Goal: Task Accomplishment & Management: Complete application form

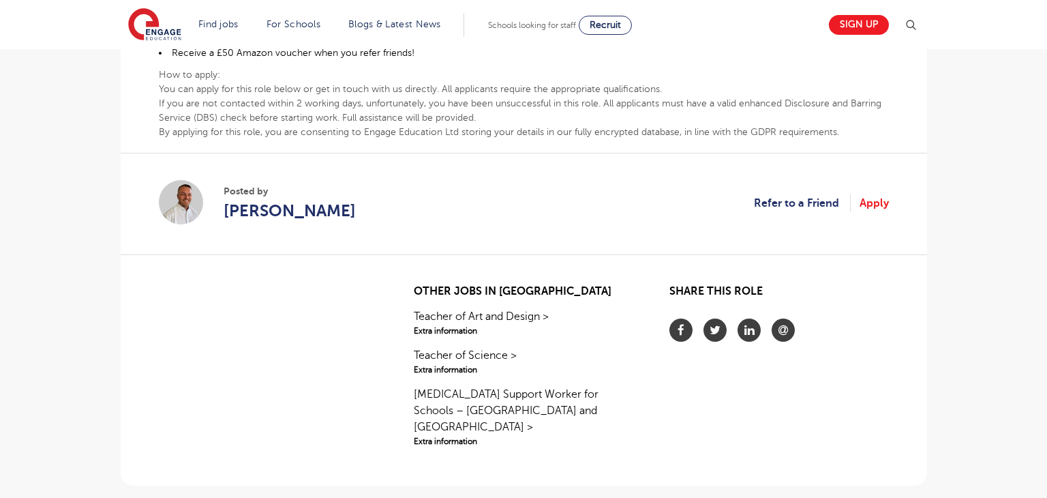
scroll to position [822, 0]
click at [537, 350] on link "Teacher of Science > Extra information" at bounding box center [523, 362] width 219 height 29
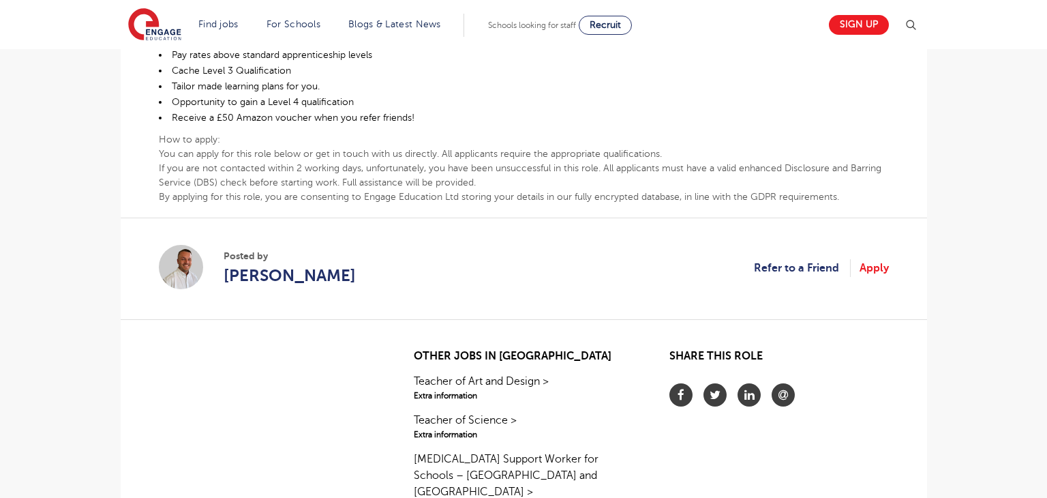
scroll to position [759, 0]
click at [872, 267] on link "Apply" at bounding box center [873, 267] width 29 height 18
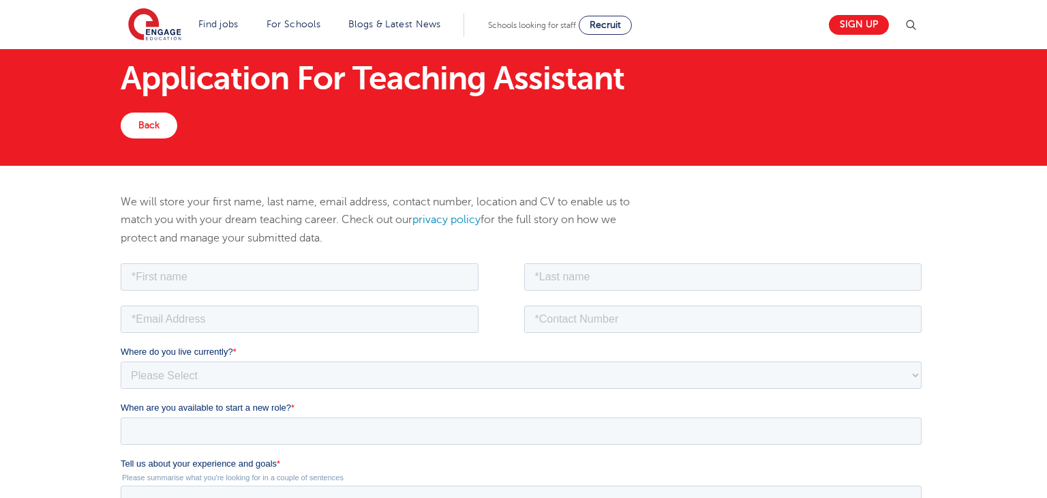
scroll to position [33, 0]
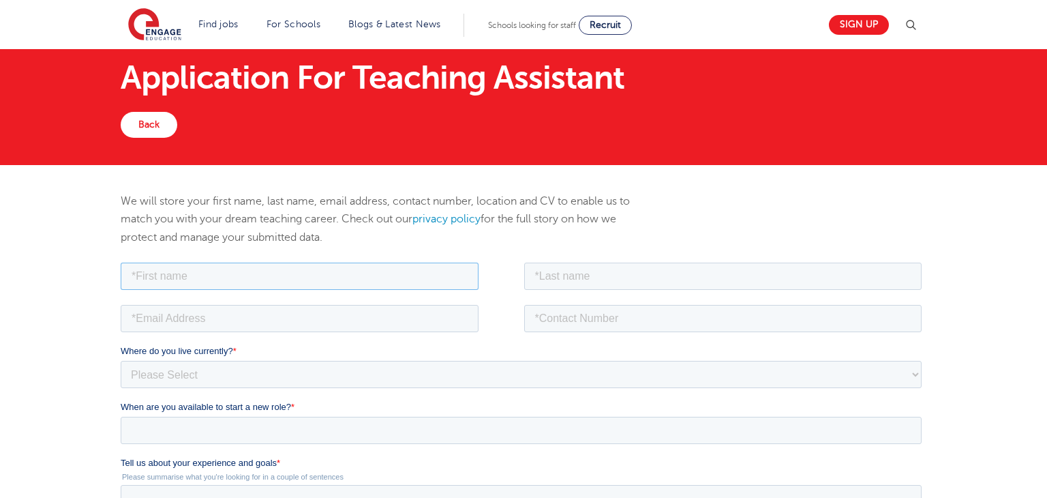
click at [314, 262] on input "text" at bounding box center [299, 275] width 358 height 27
type input "Neha"
type input "Neji"
type input "[EMAIL_ADDRESS][DOMAIN_NAME]"
type input "07568082642"
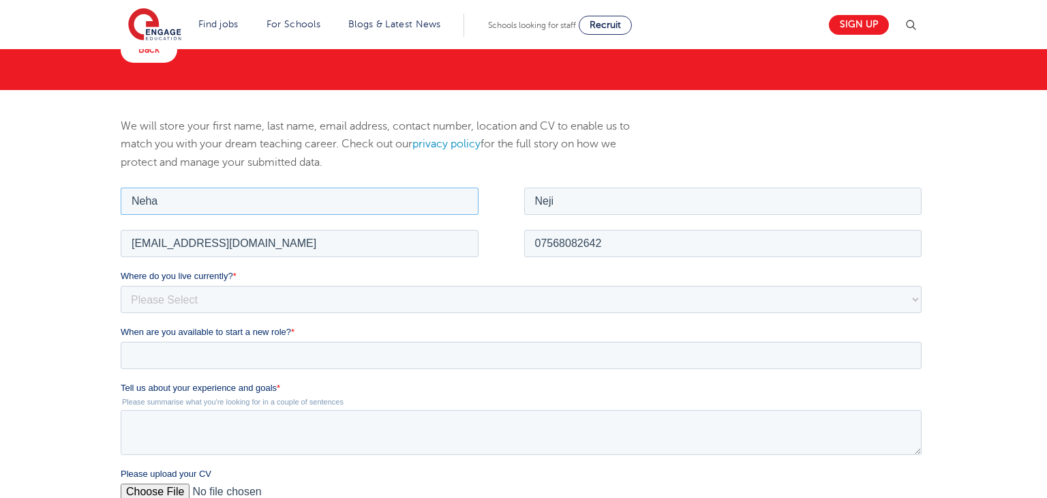
scroll to position [106, 0]
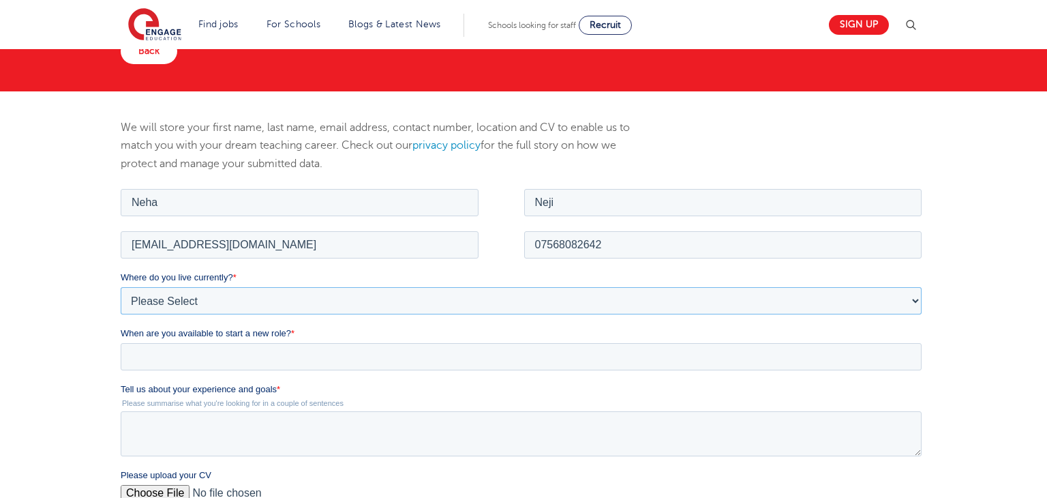
click at [271, 307] on select "Please Select [GEOGRAPHIC_DATA] [GEOGRAPHIC_DATA] [GEOGRAPHIC_DATA] [GEOGRAPHIC…" at bounding box center [520, 299] width 801 height 27
select select "UK"
click at [120, 286] on select "Please Select [GEOGRAPHIC_DATA] [GEOGRAPHIC_DATA] [GEOGRAPHIC_DATA] [GEOGRAPHIC…" at bounding box center [520, 299] width 801 height 27
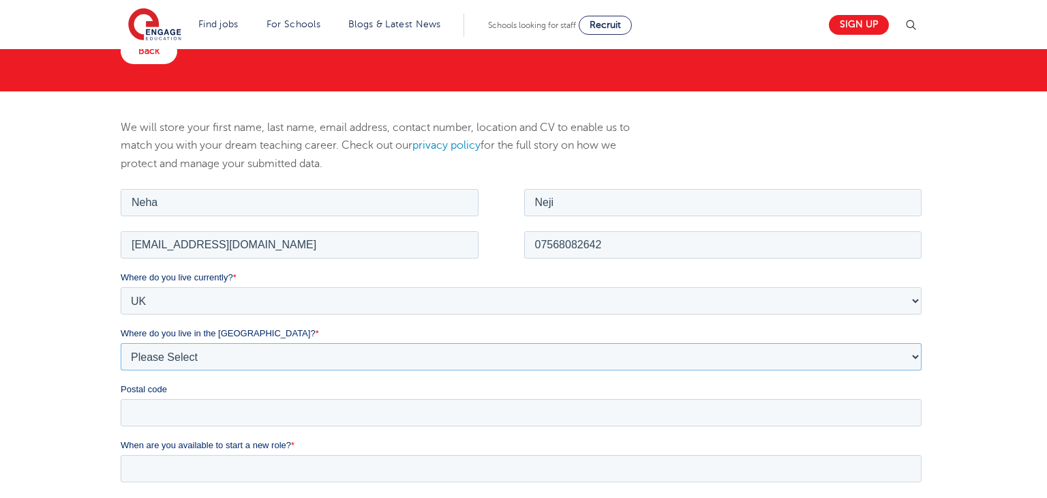
click at [252, 361] on select "Please Select Overseas [GEOGRAPHIC_DATA] [GEOGRAPHIC_DATA] [GEOGRAPHIC_DATA] [G…" at bounding box center [520, 355] width 801 height 27
select select "[GEOGRAPHIC_DATA]"
click at [120, 342] on select "Please Select Overseas [GEOGRAPHIC_DATA] [GEOGRAPHIC_DATA] [GEOGRAPHIC_DATA] [G…" at bounding box center [520, 355] width 801 height 27
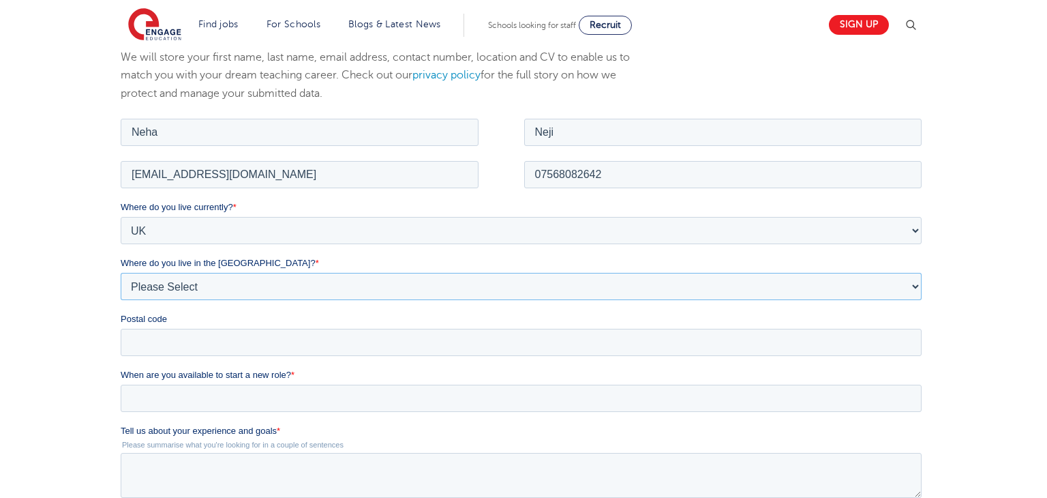
scroll to position [180, 0]
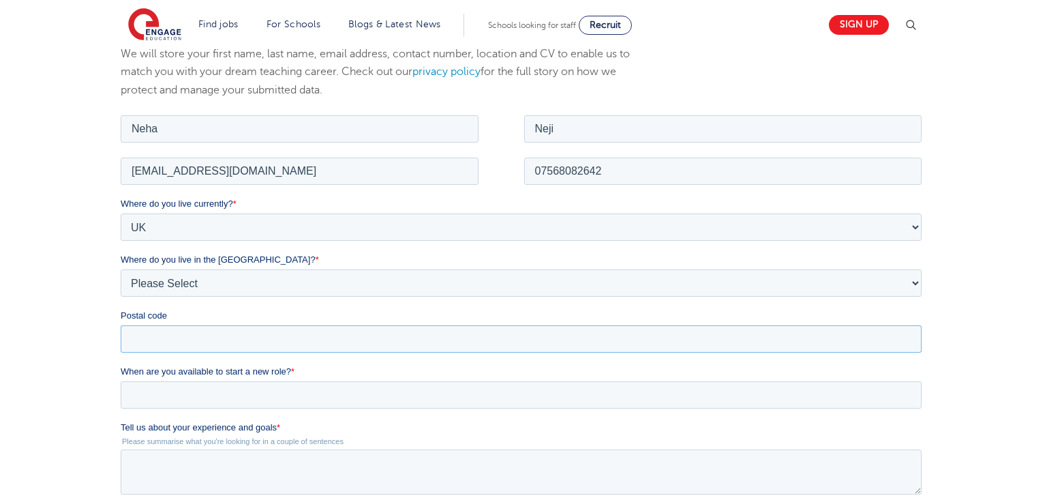
click at [284, 337] on input "Postal code" at bounding box center [520, 337] width 801 height 27
type input "YO24 3AG"
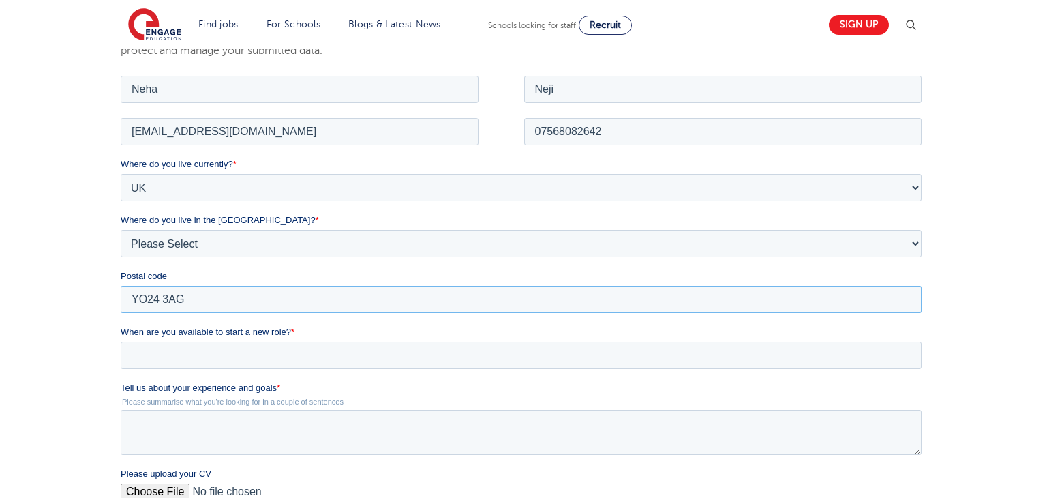
scroll to position [219, 0]
click at [271, 367] on input "When are you available to start a new role? *" at bounding box center [520, 354] width 801 height 27
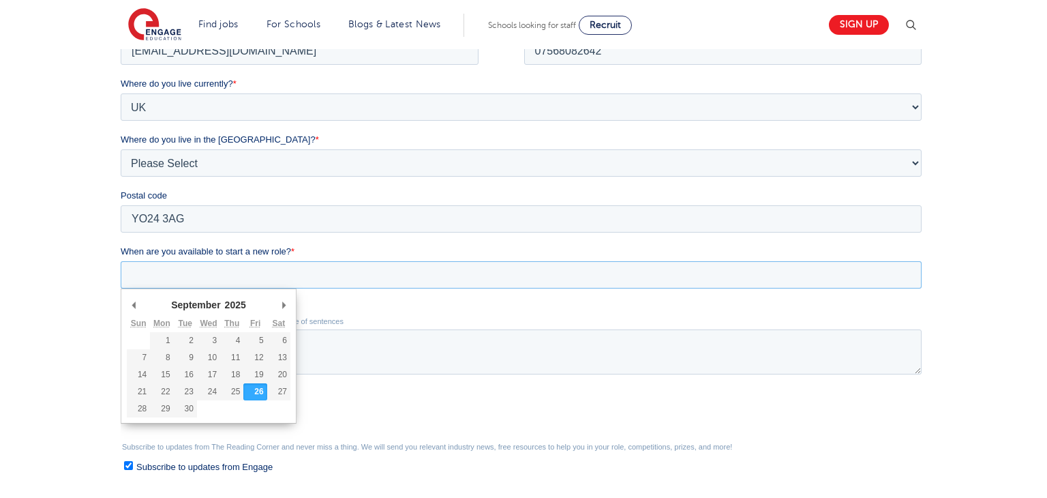
scroll to position [319, 0]
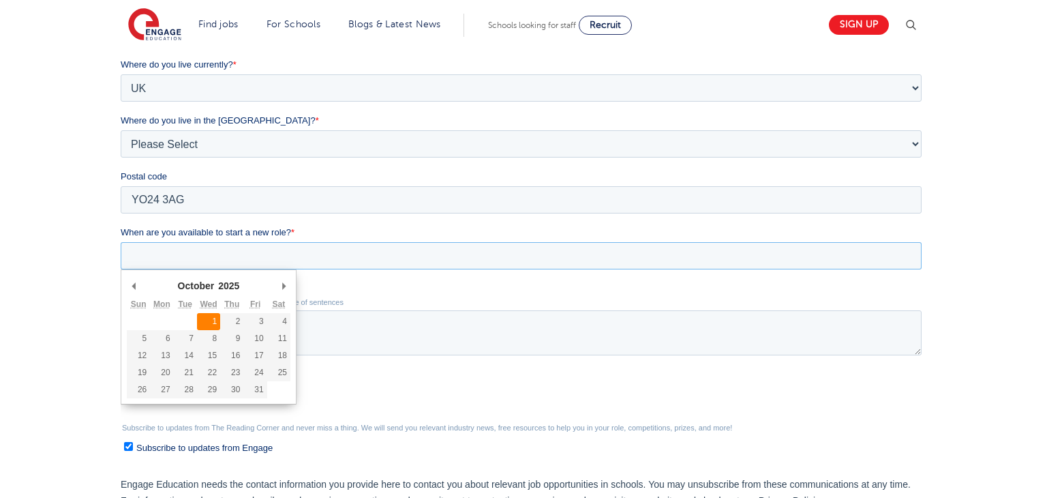
type div "[DATE]"
type input "[DATE]"
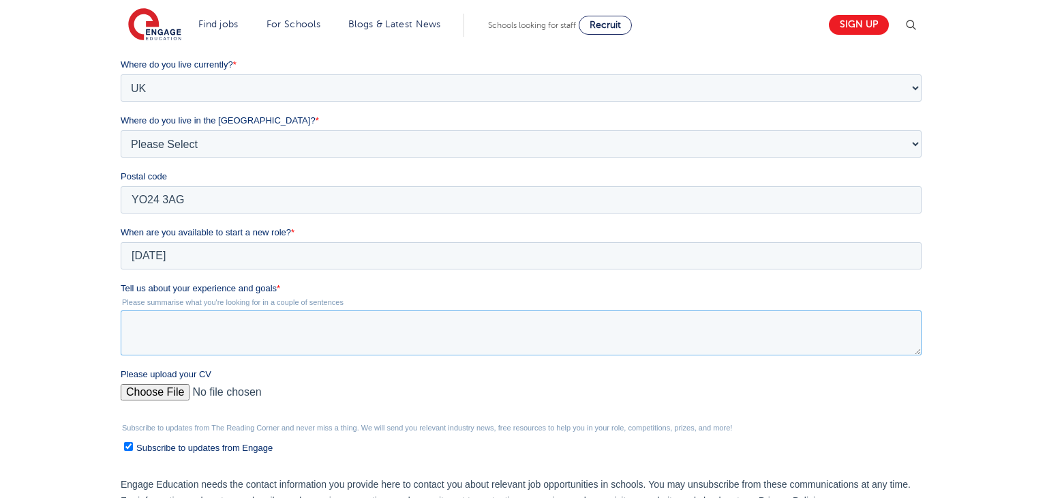
click at [220, 333] on textarea "Tell us about your experience and goals *" at bounding box center [520, 332] width 801 height 45
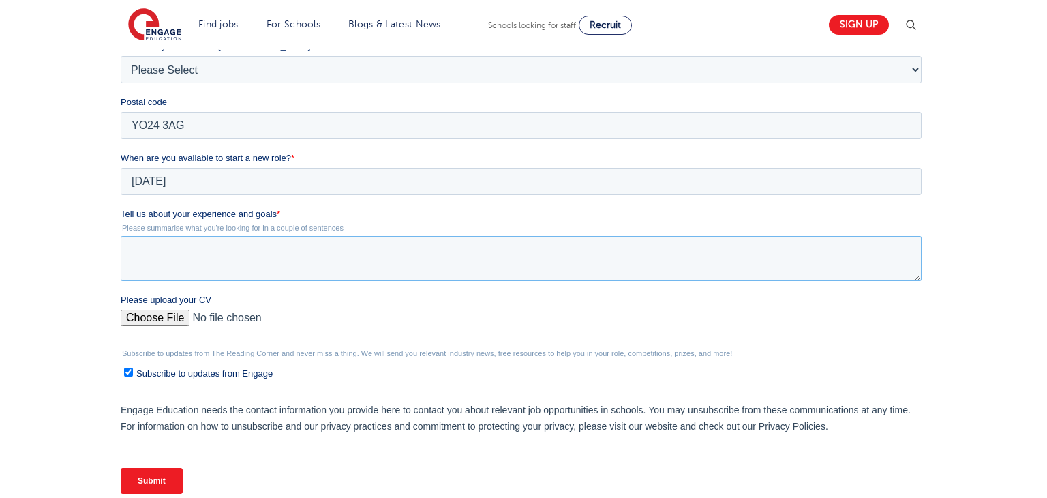
scroll to position [395, 0]
click at [175, 318] on div "Please upload your CV" at bounding box center [523, 314] width 806 height 44
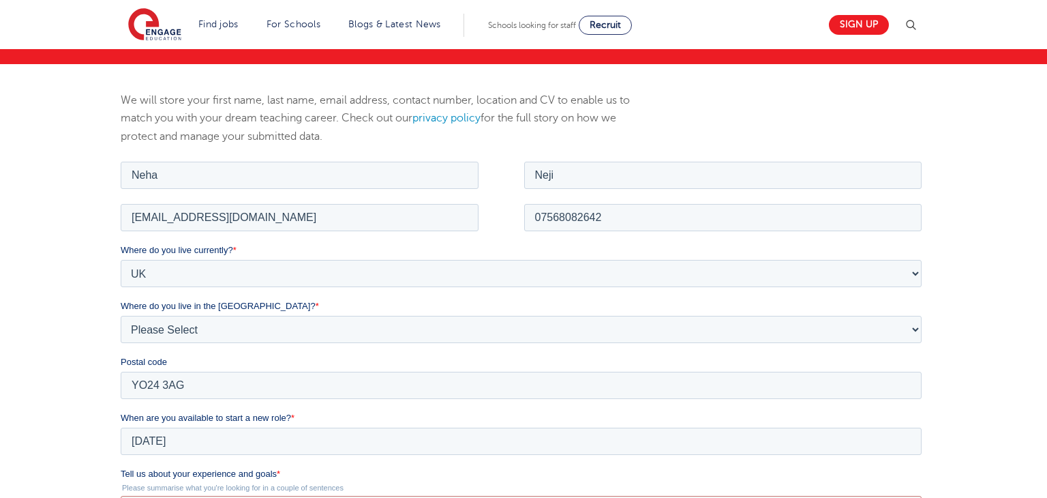
scroll to position [0, 0]
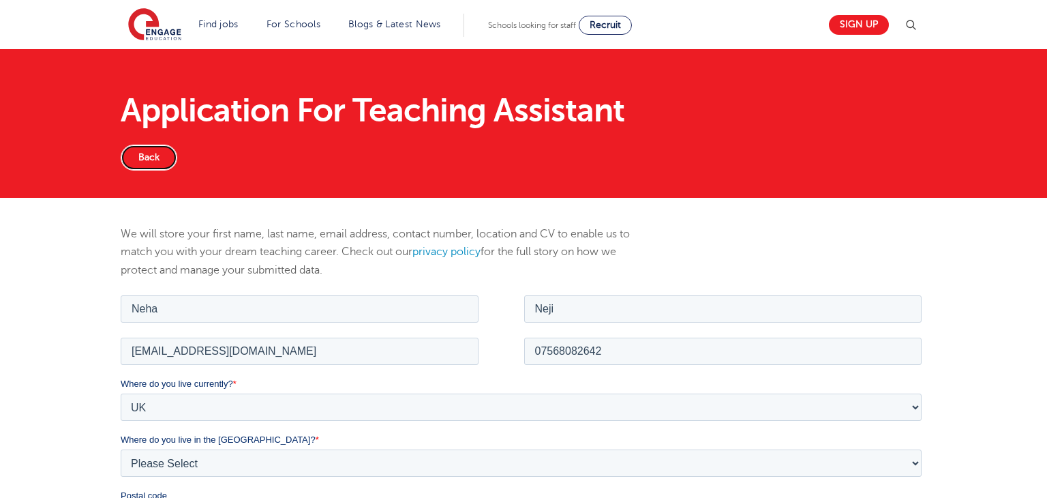
click at [140, 151] on link "Back" at bounding box center [149, 157] width 57 height 26
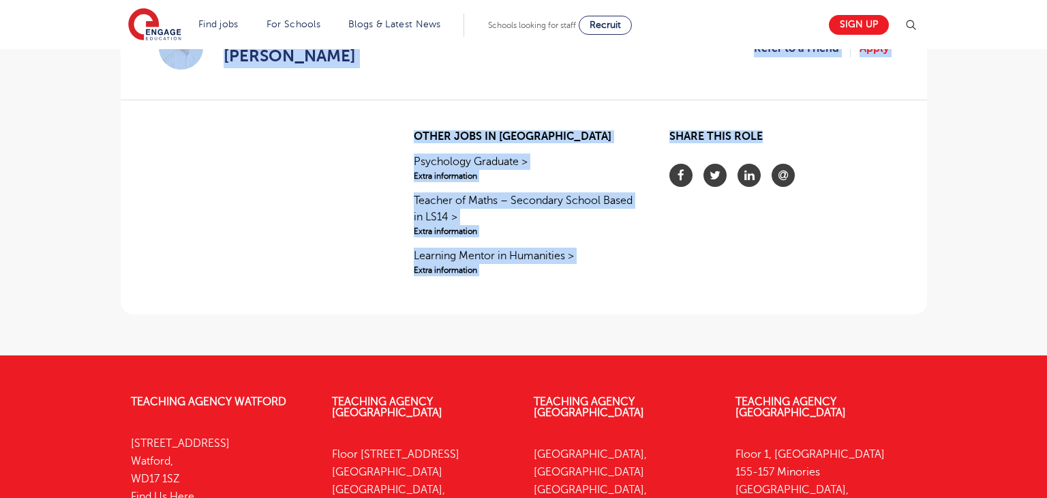
scroll to position [1172, 0]
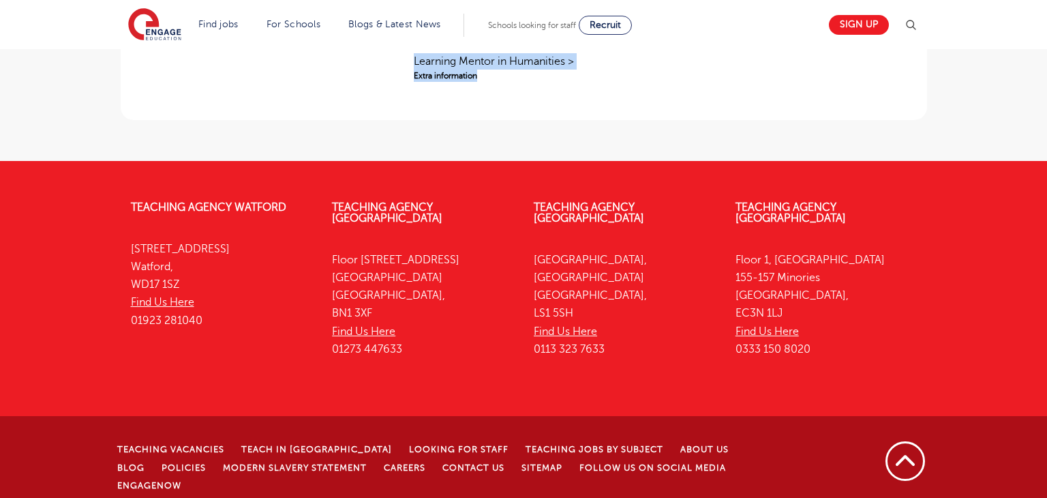
drag, startPoint x: 159, startPoint y: 82, endPoint x: 527, endPoint y: 83, distance: 367.4
copy div "Leeds - Leeds Beginning 10/25 Teaching Assistant Apprenticeship – Special Schoo…"
click at [527, 83] on div "Other jobs in Leeds Psychology Graduate > Extra information Teacher of Maths – …" at bounding box center [523, 22] width 219 height 173
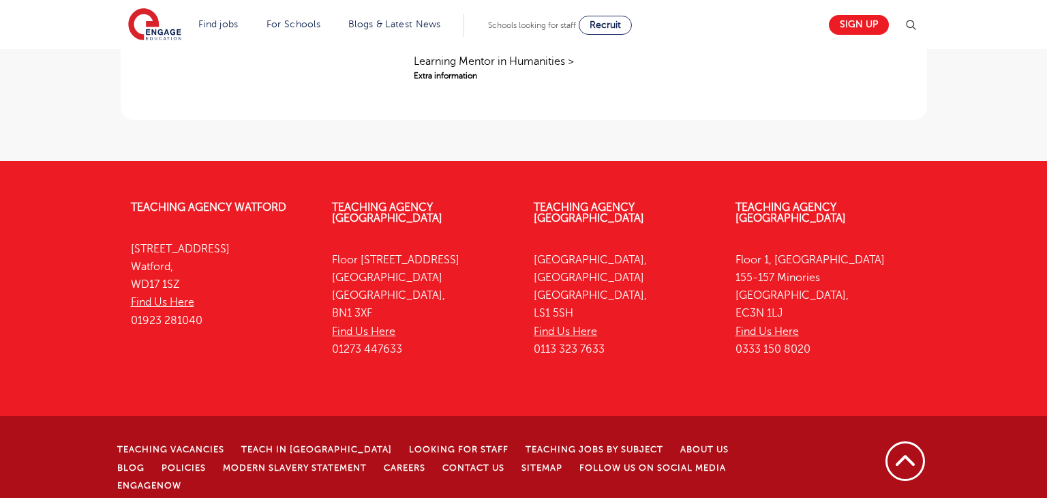
scroll to position [0, 0]
